Goal: Transaction & Acquisition: Purchase product/service

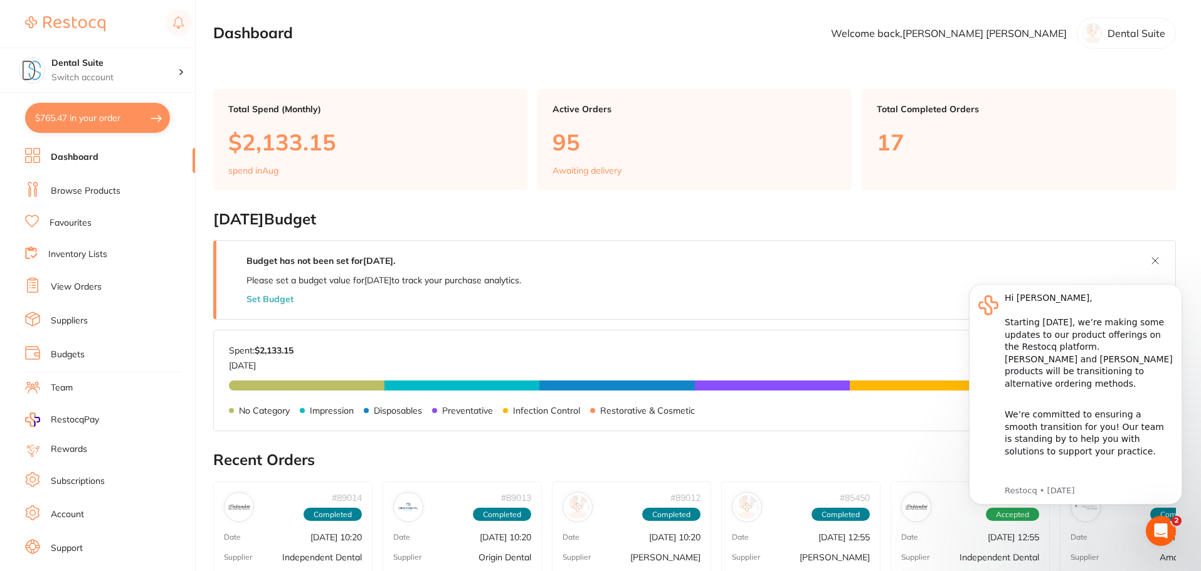
click at [73, 115] on button "$765.47 in your order" at bounding box center [97, 118] width 145 height 30
checkbox input "true"
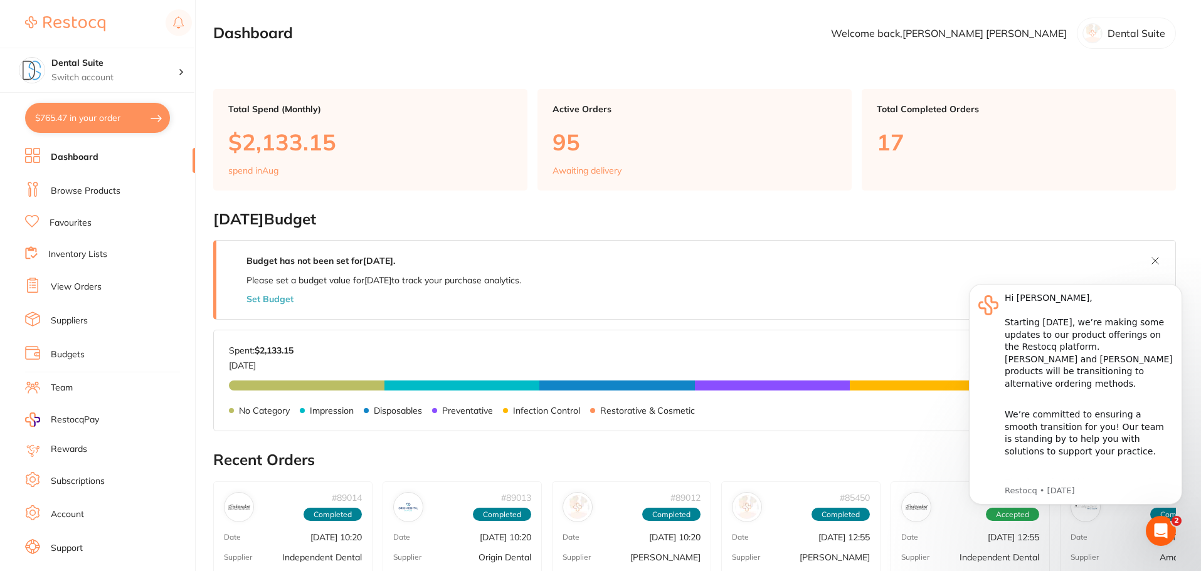
checkbox input "true"
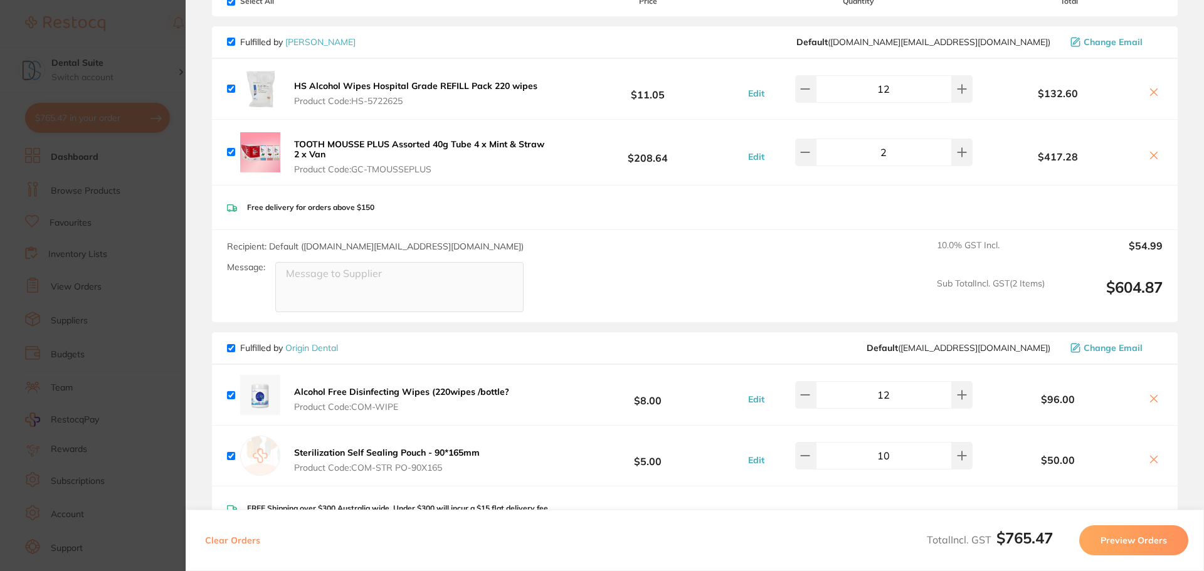
scroll to position [251, 0]
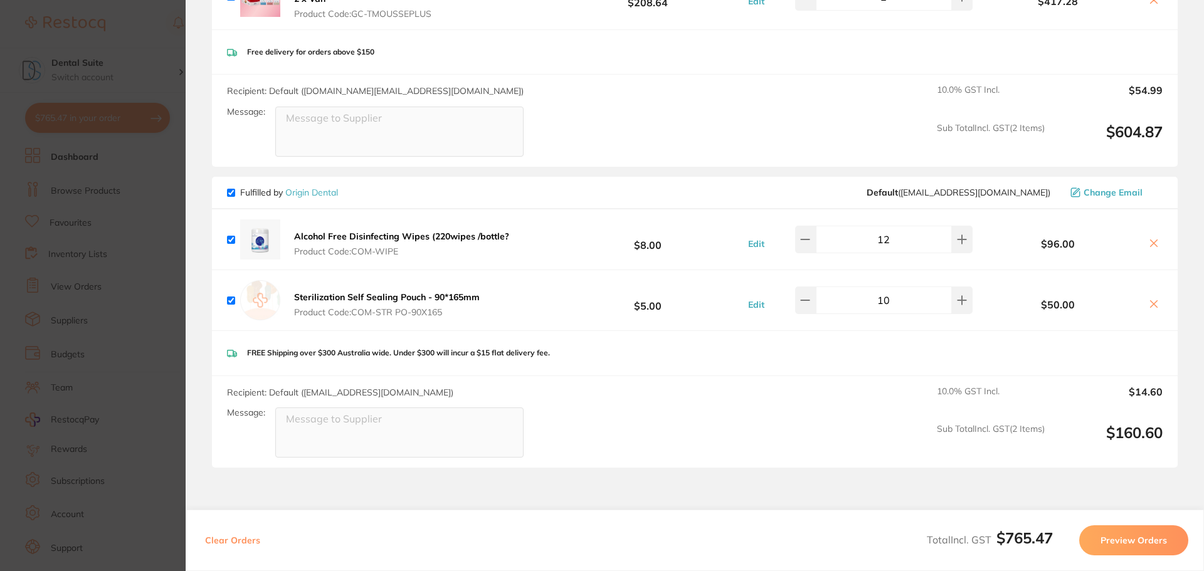
click at [1151, 304] on icon at bounding box center [1154, 303] width 7 height 7
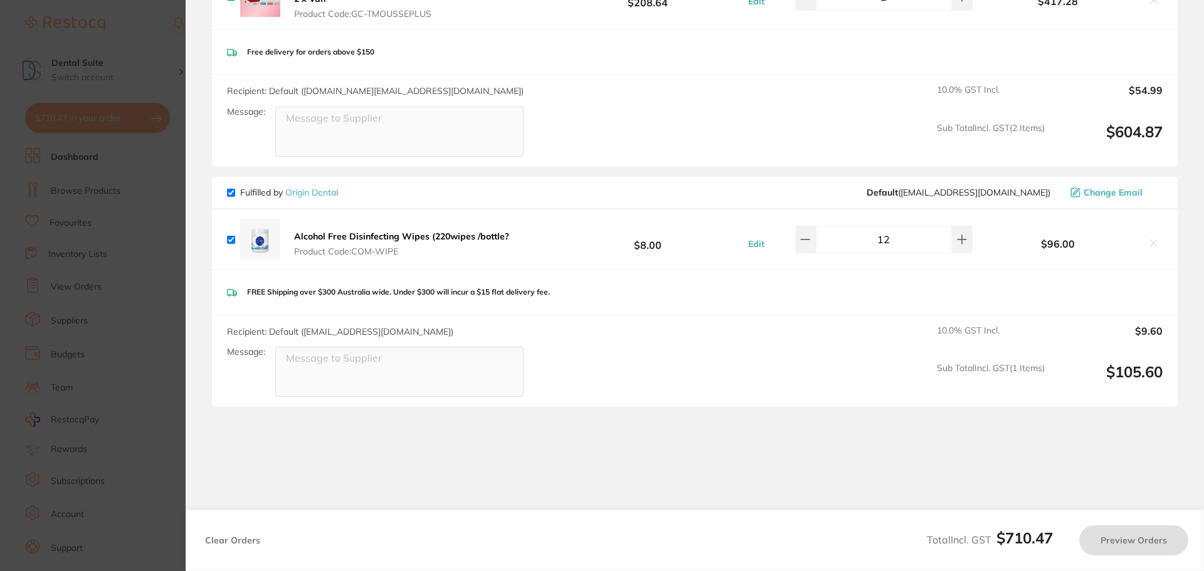
checkbox input "true"
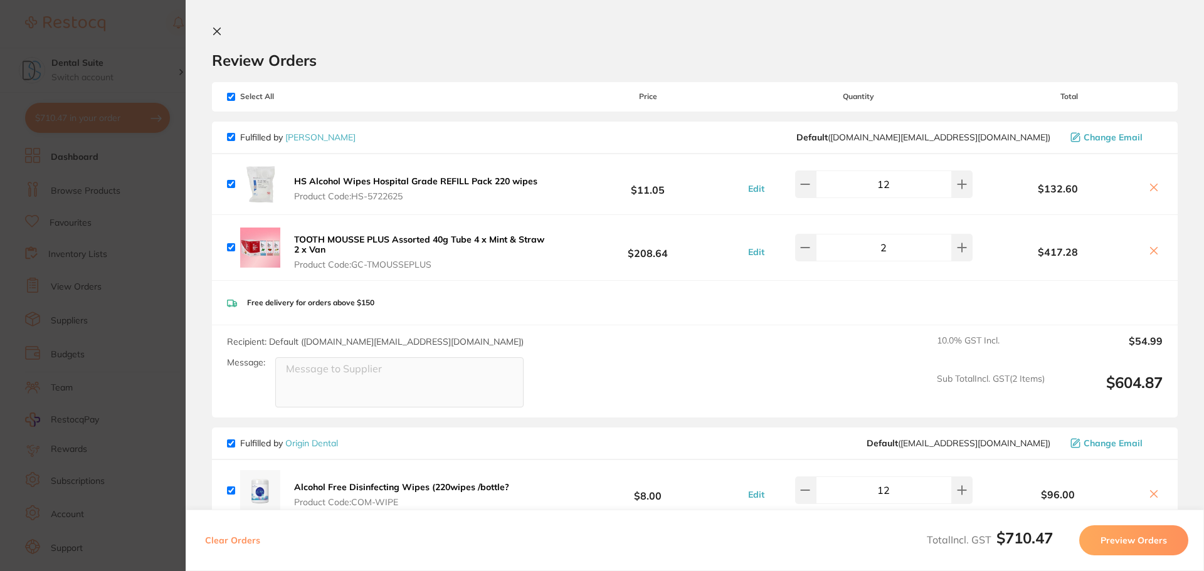
click at [221, 30] on icon at bounding box center [217, 31] width 10 height 10
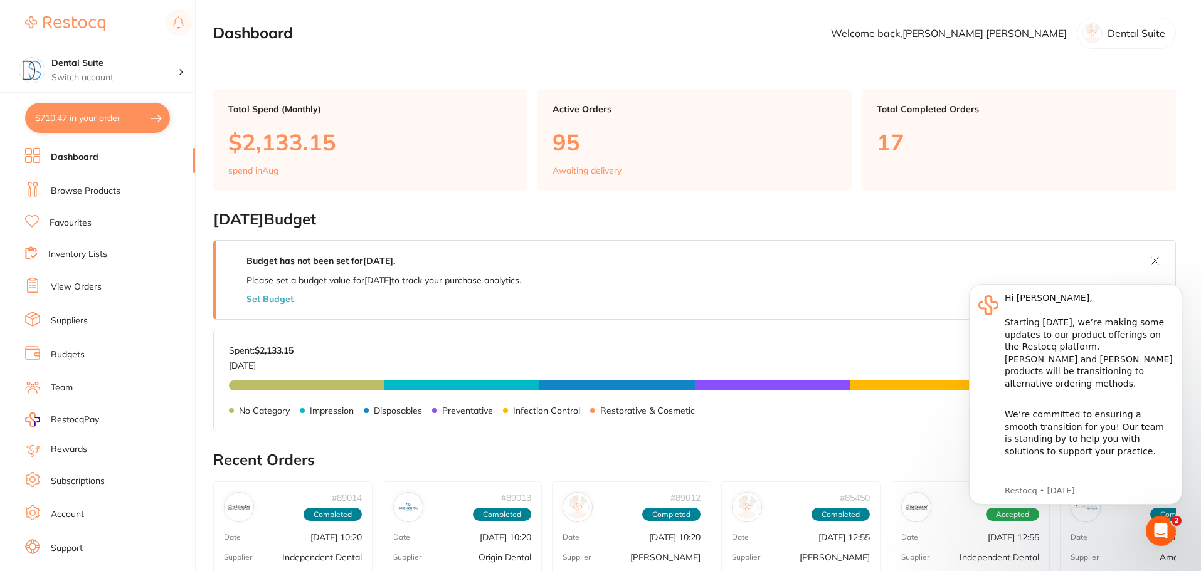
click at [68, 114] on button "$710.47 in your order" at bounding box center [97, 118] width 145 height 30
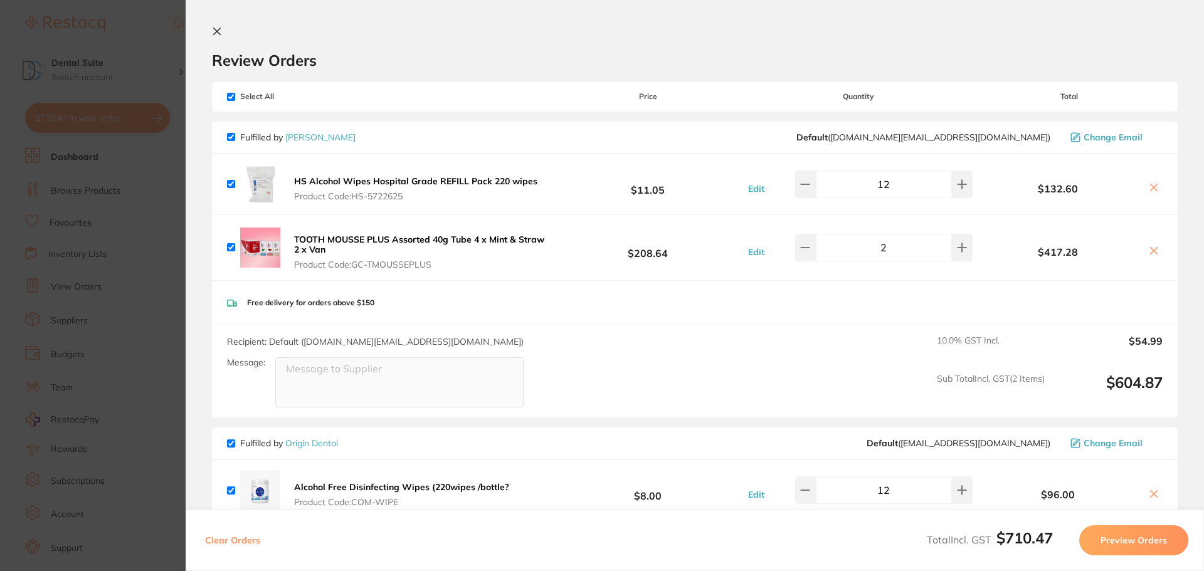
click at [218, 31] on icon at bounding box center [217, 31] width 7 height 7
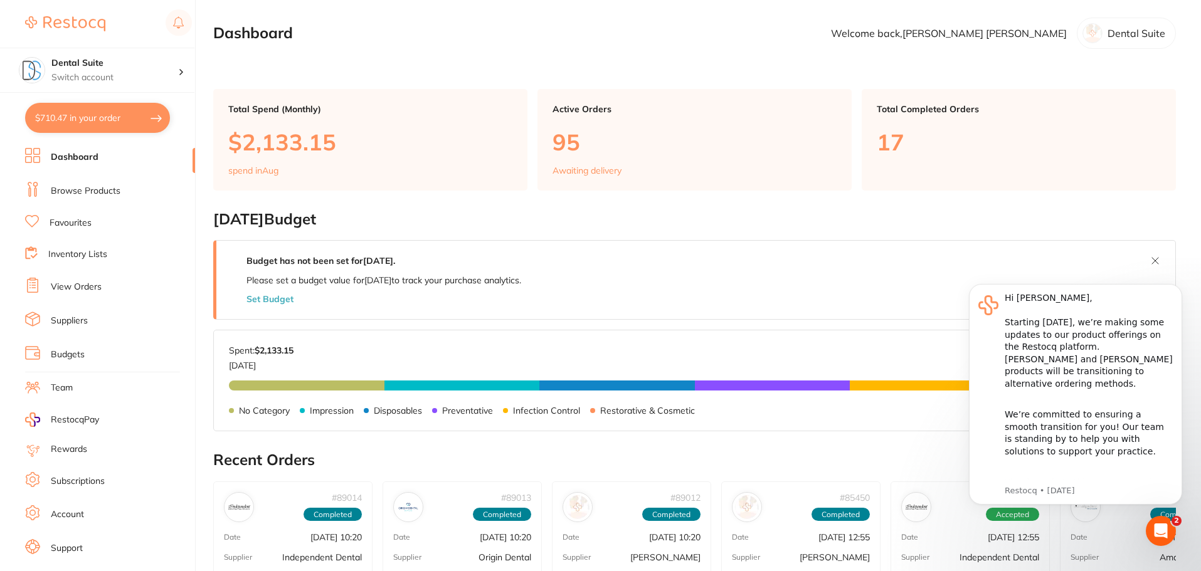
click at [64, 193] on link "Browse Products" at bounding box center [86, 191] width 70 height 13
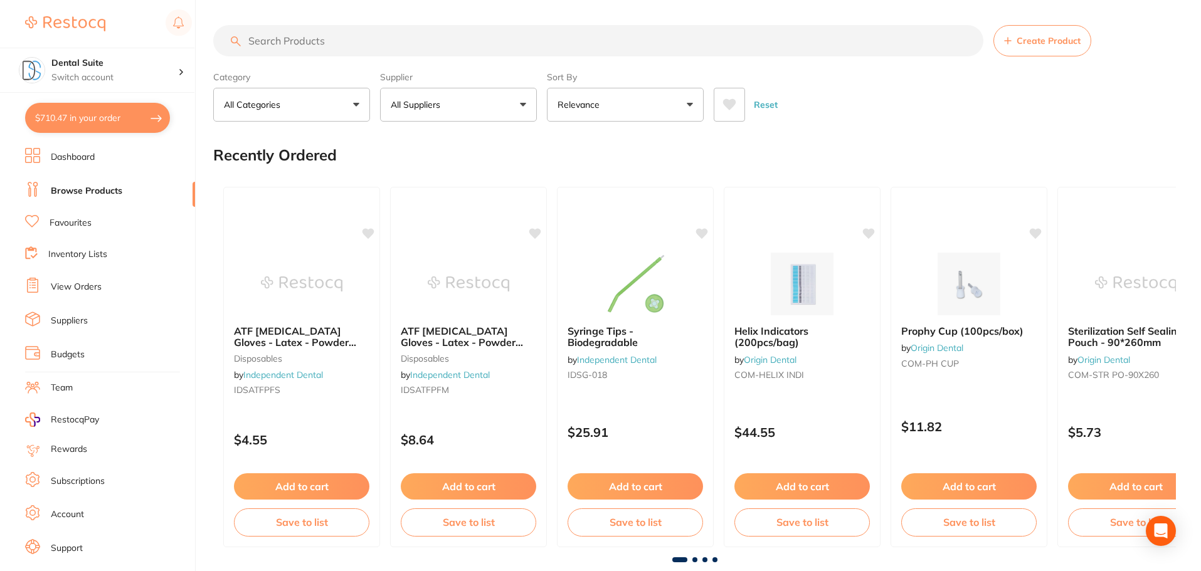
click at [276, 38] on input "search" at bounding box center [598, 40] width 770 height 31
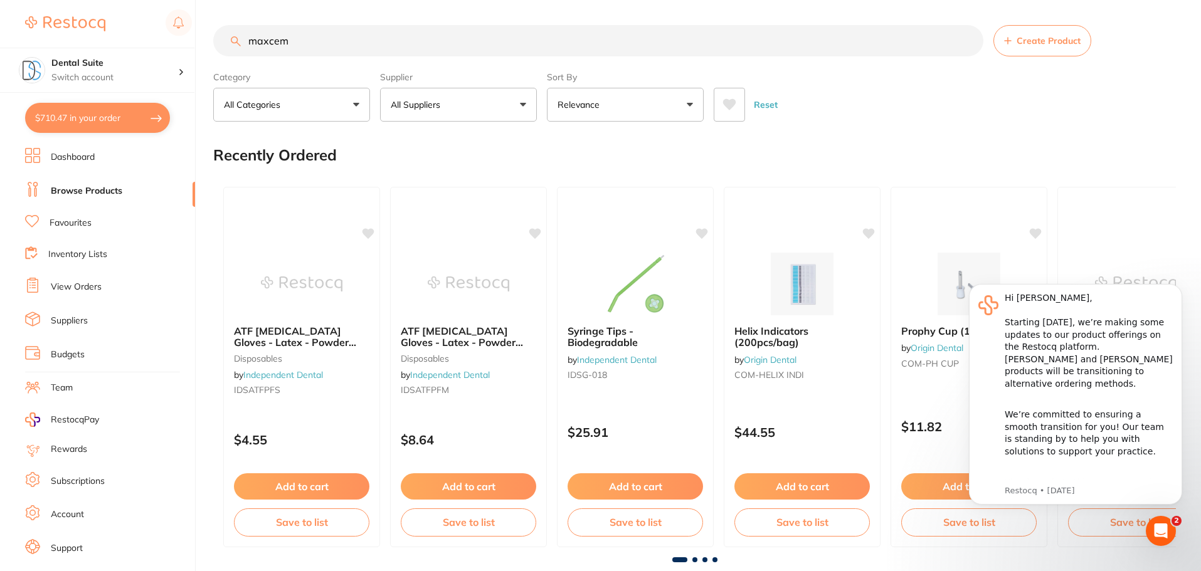
type input "maxcem"
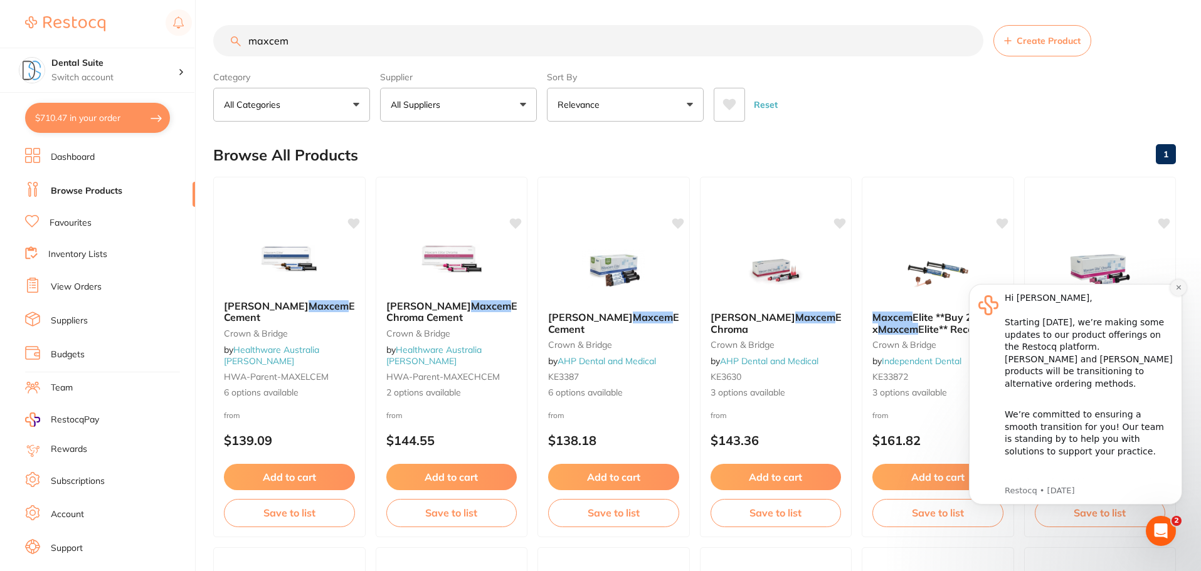
click at [1178, 289] on icon "Dismiss notification" at bounding box center [1178, 287] width 7 height 7
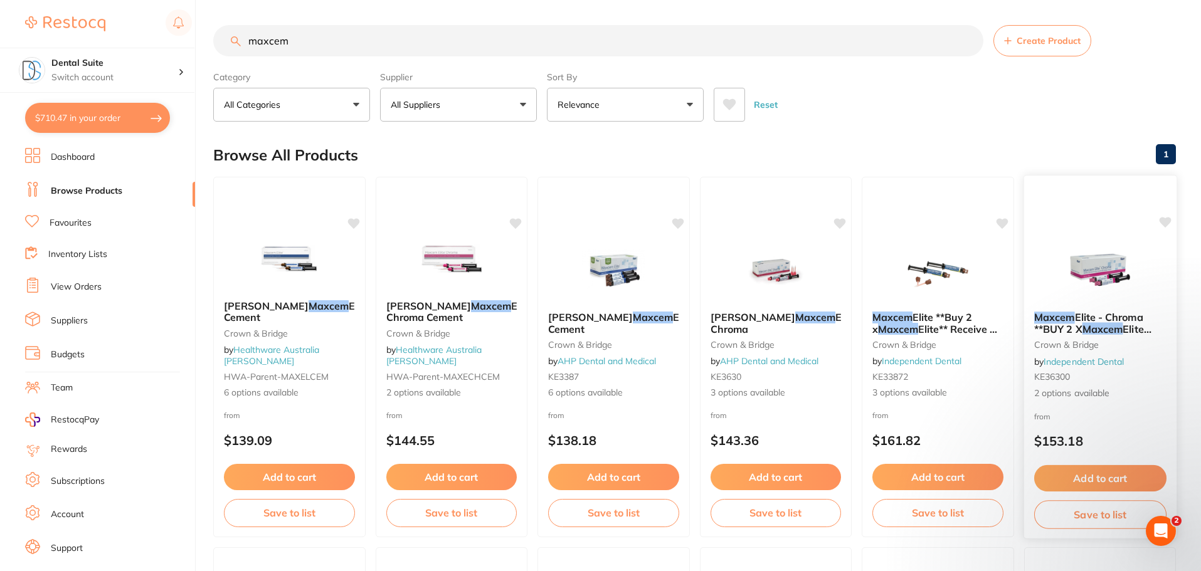
click at [1091, 321] on span "Elite - Chroma **BUY 2 X" at bounding box center [1088, 323] width 109 height 24
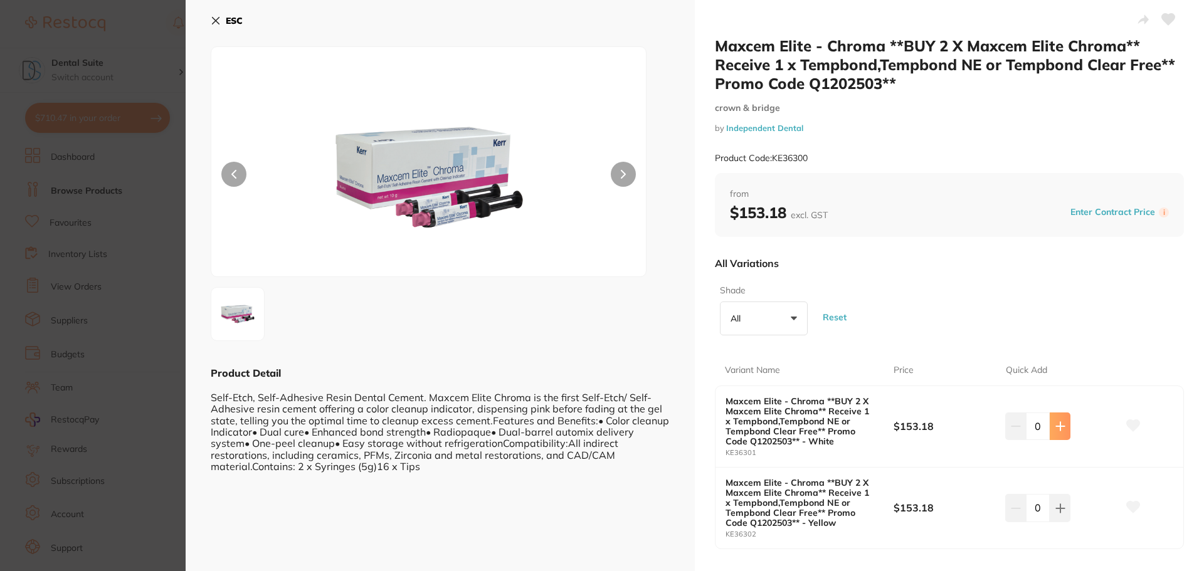
click at [1061, 433] on button at bounding box center [1060, 427] width 21 height 28
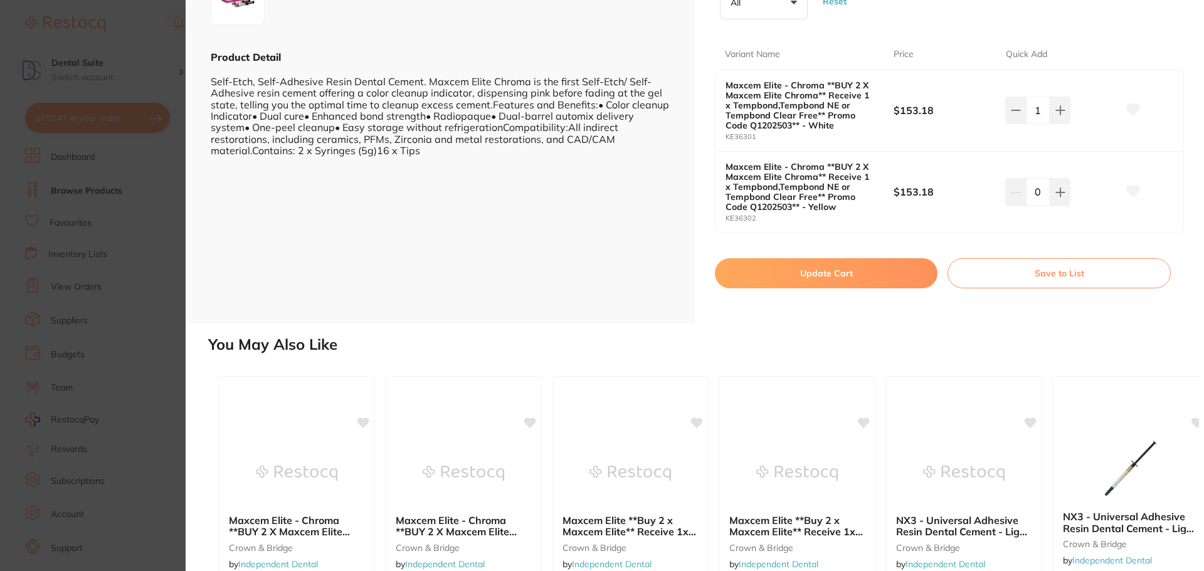
scroll to position [251, 0]
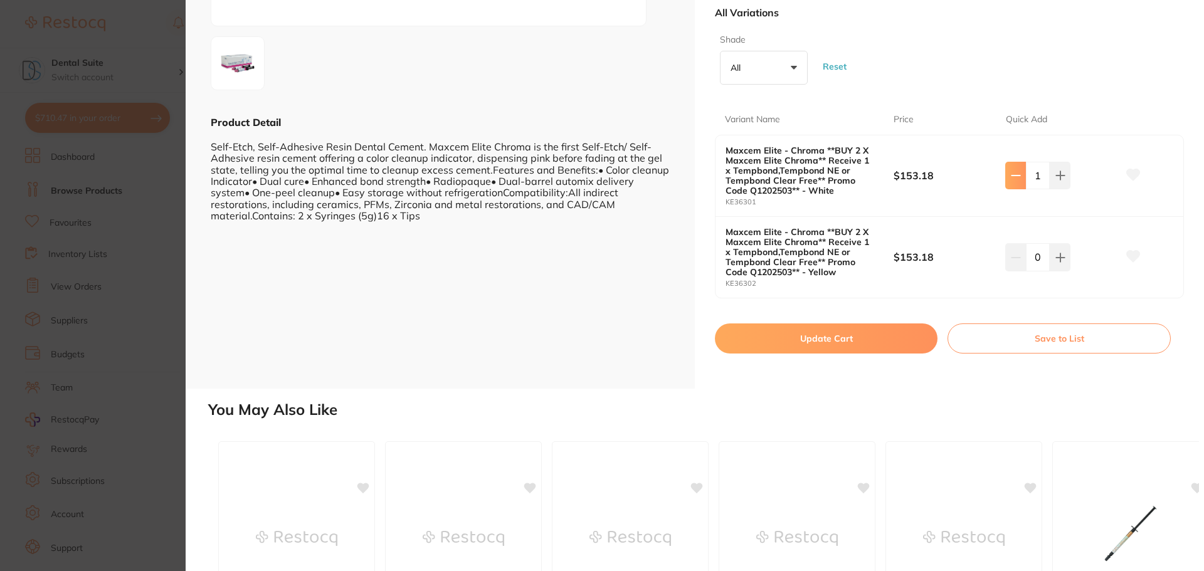
click at [1014, 181] on icon at bounding box center [1016, 176] width 10 height 10
type input "0"
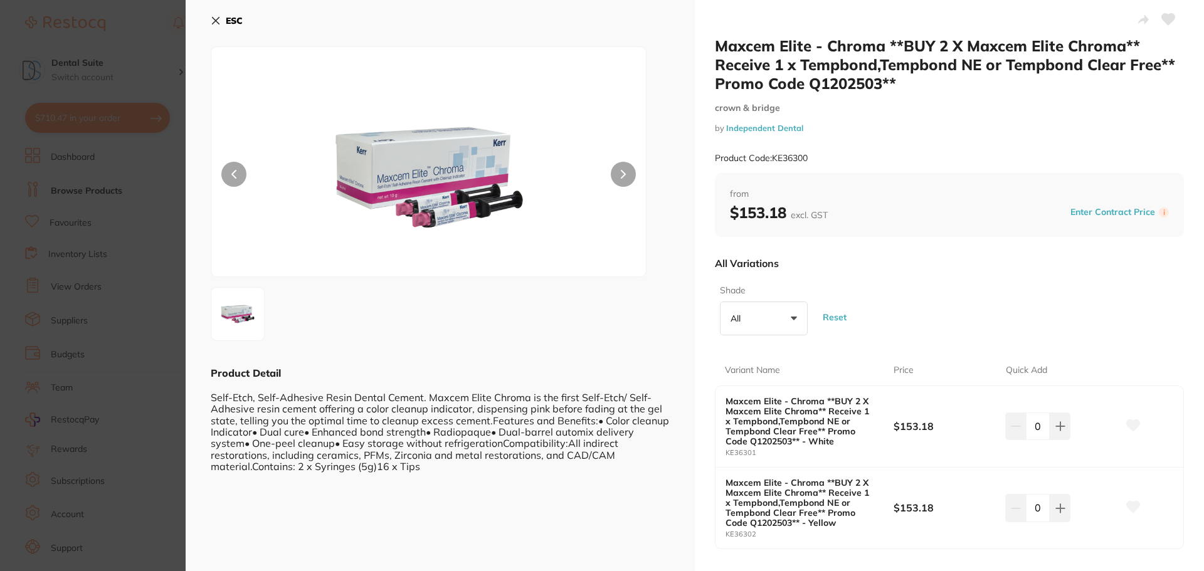
scroll to position [0, 0]
click at [217, 20] on icon at bounding box center [216, 21] width 7 height 7
